Goal: Book appointment/travel/reservation

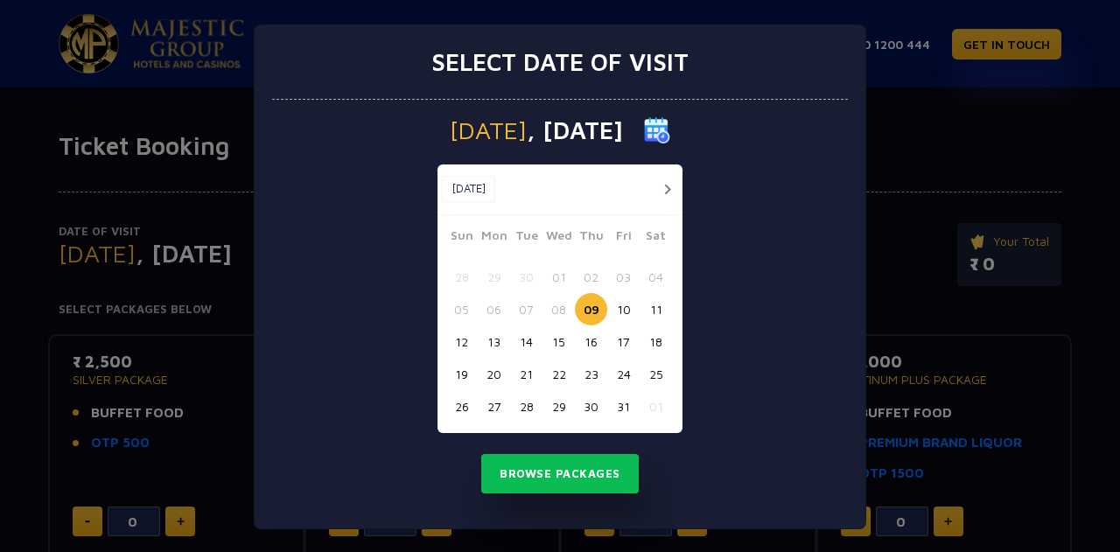
click at [485, 342] on button "13" at bounding box center [494, 342] width 32 height 32
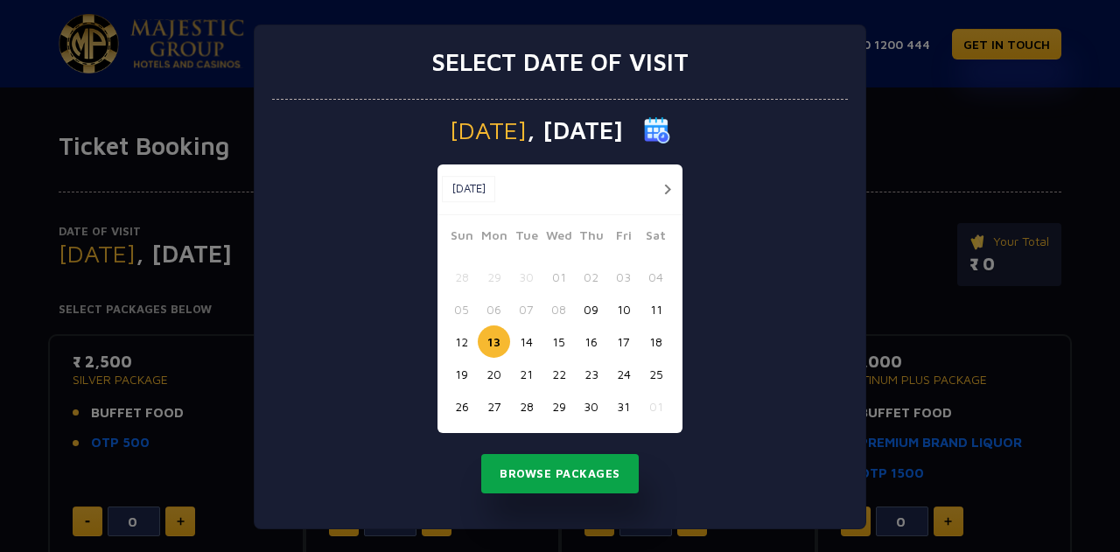
click at [546, 475] on button "Browse Packages" at bounding box center [560, 474] width 158 height 40
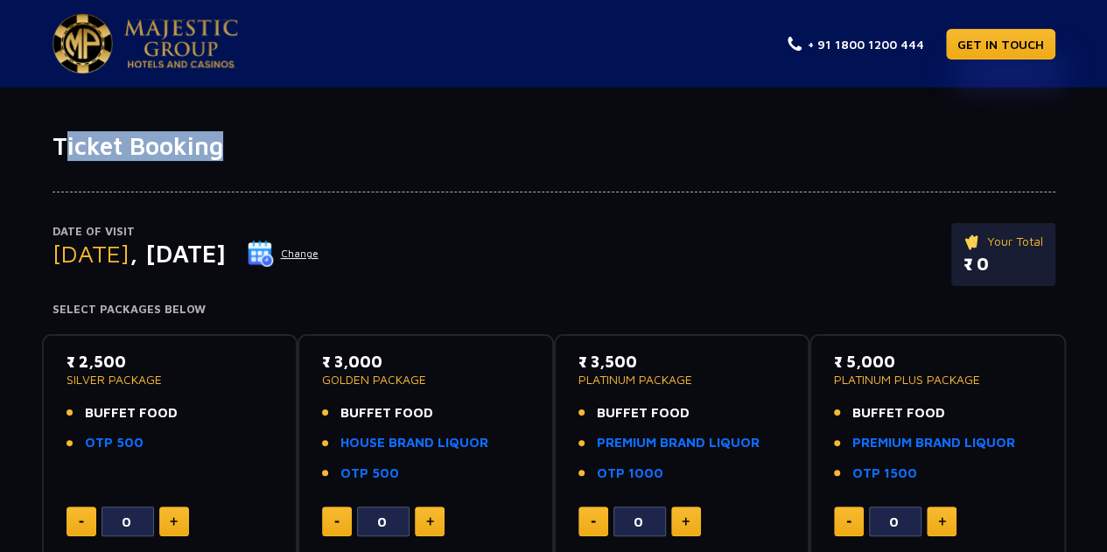
drag, startPoint x: 65, startPoint y: 142, endPoint x: 250, endPoint y: 142, distance: 185.5
click at [250, 142] on h1 "Ticket Booking" at bounding box center [554, 146] width 1003 height 30
click at [251, 142] on h1 "Ticket Booking" at bounding box center [554, 146] width 1003 height 30
drag, startPoint x: 55, startPoint y: 141, endPoint x: 231, endPoint y: 145, distance: 176.0
click at [231, 145] on div "Ticket Booking" at bounding box center [554, 146] width 1024 height 30
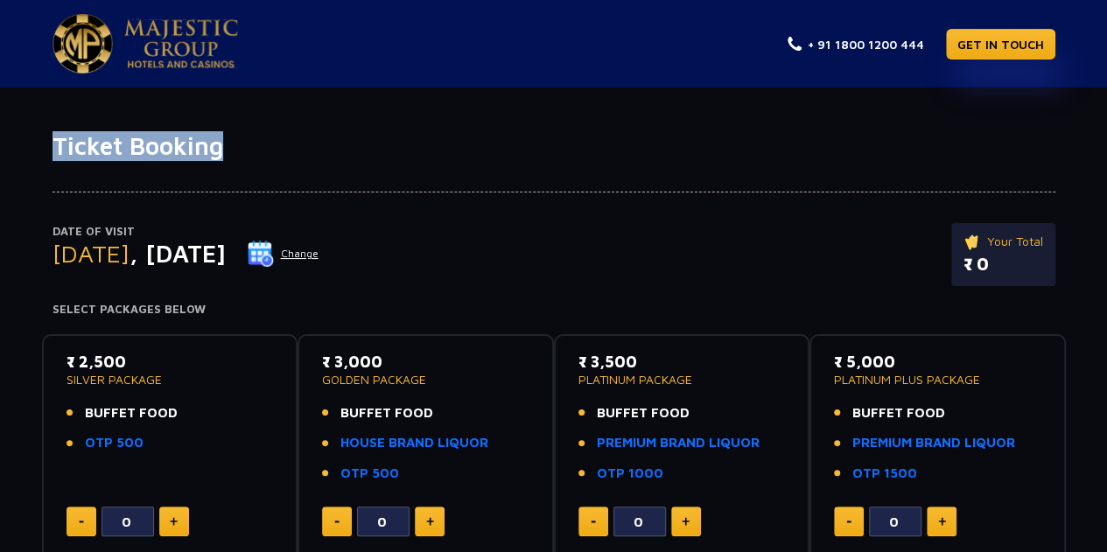
click at [259, 161] on div at bounding box center [554, 177] width 1003 height 32
click at [239, 144] on h1 "Ticket Booking" at bounding box center [554, 146] width 1003 height 30
drag, startPoint x: 224, startPoint y: 149, endPoint x: 52, endPoint y: 149, distance: 172.4
click at [53, 149] on h1 "Ticket Booking" at bounding box center [554, 146] width 1003 height 30
click at [71, 148] on h1 "Ticket Booking" at bounding box center [554, 146] width 1003 height 30
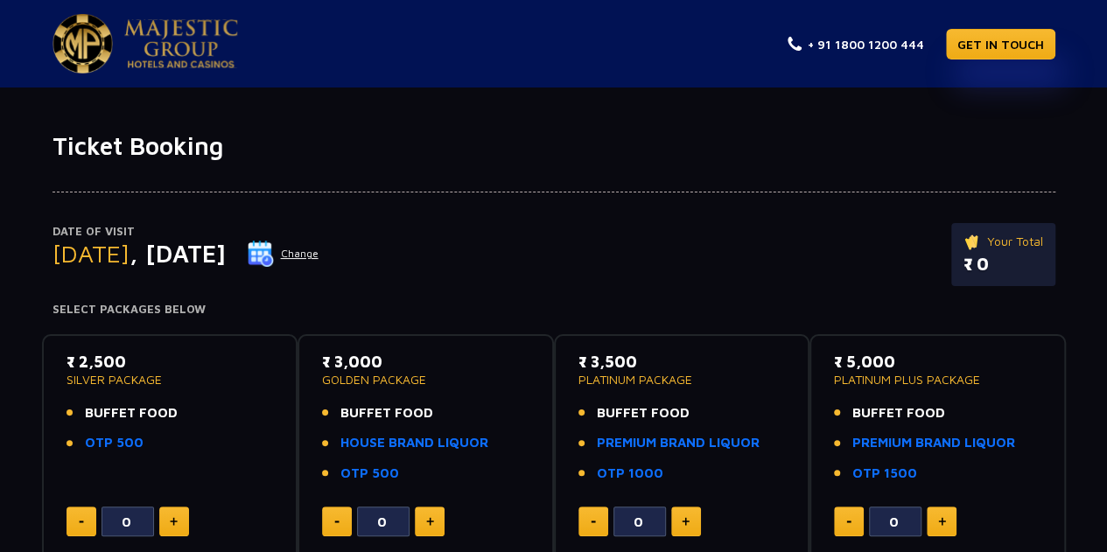
click at [472, 188] on div at bounding box center [554, 177] width 1003 height 32
